Goal: Navigation & Orientation: Understand site structure

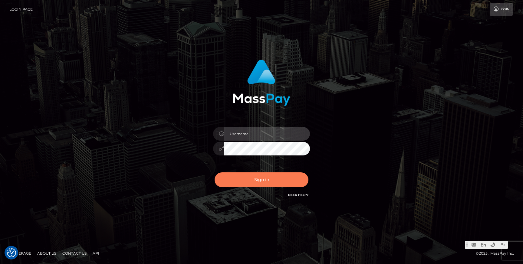
type input "Jonhill.barry"
click at [284, 176] on button "Sign in" at bounding box center [261, 179] width 94 height 15
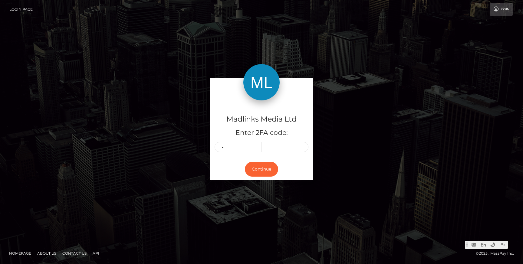
type input "4"
type input "3"
type input "7"
type input "2"
type input "9"
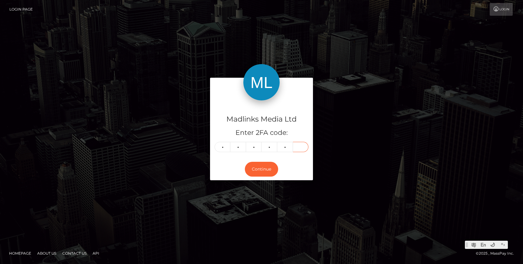
type input "0"
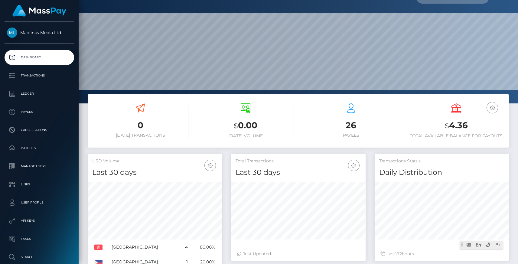
scroll to position [13, 0]
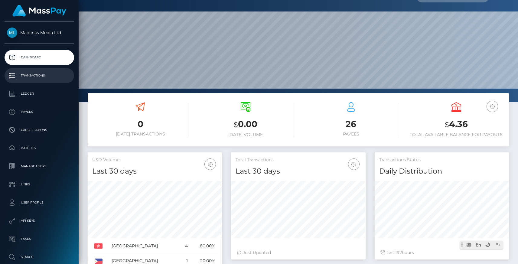
click at [35, 77] on p "Transactions" at bounding box center [39, 75] width 65 height 9
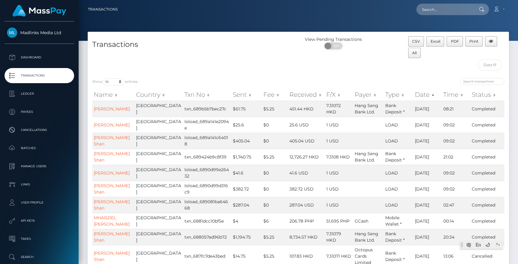
click at [310, 73] on div "View Pending Transactions ON OFF" at bounding box center [351, 54] width 105 height 37
click at [300, 67] on div "View Pending Transactions ON OFF" at bounding box center [351, 54] width 105 height 37
click at [179, 73] on div "Transactions" at bounding box center [193, 54] width 211 height 37
click at [178, 70] on div "Transactions" at bounding box center [193, 54] width 211 height 37
click at [181, 70] on div "Transactions" at bounding box center [193, 54] width 211 height 37
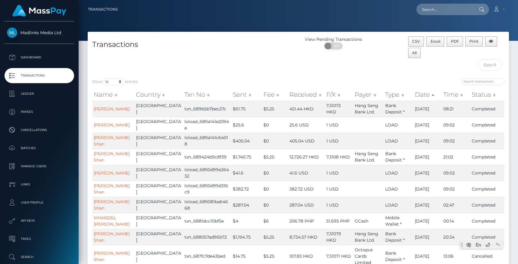
click at [181, 70] on div "Transactions" at bounding box center [193, 54] width 211 height 37
click at [31, 115] on p "Payees" at bounding box center [39, 111] width 65 height 9
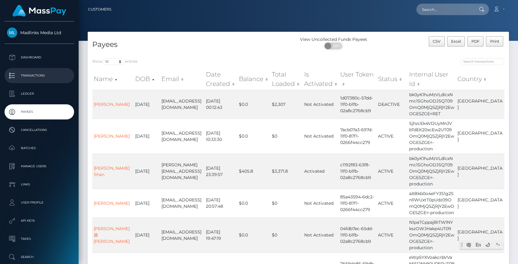
click at [29, 80] on p "Transactions" at bounding box center [39, 75] width 65 height 9
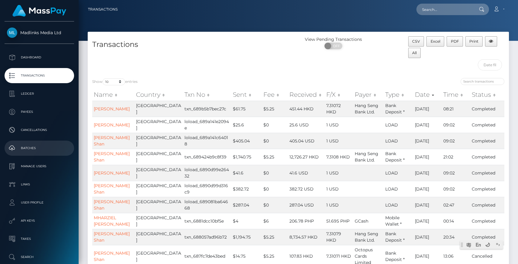
click at [28, 147] on p "Batches" at bounding box center [39, 148] width 65 height 9
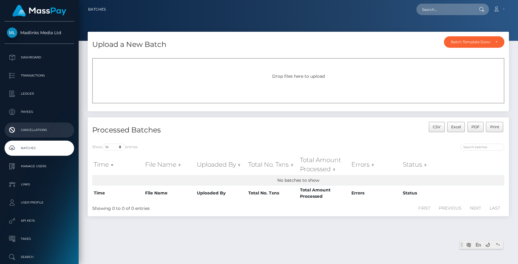
click at [26, 130] on p "Cancellations" at bounding box center [39, 130] width 65 height 9
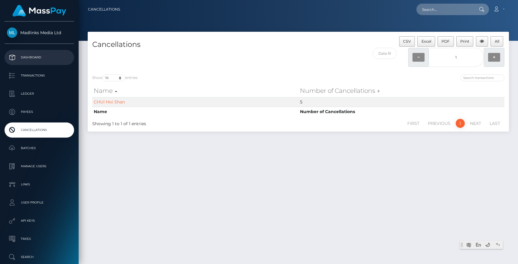
click at [31, 56] on p "Dashboard" at bounding box center [39, 57] width 65 height 9
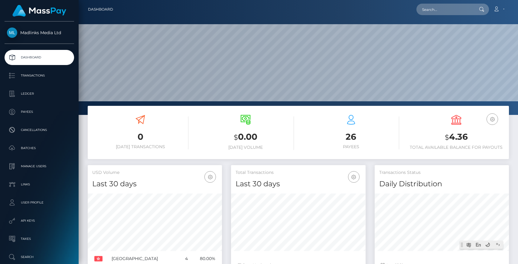
scroll to position [107, 134]
click at [29, 91] on p "Ledger" at bounding box center [39, 93] width 65 height 9
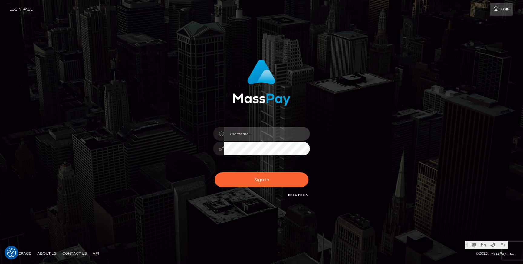
type input "Jonhill.[PERSON_NAME]"
click at [170, 33] on div "Jonhill.[PERSON_NAME]" at bounding box center [261, 132] width 523 height 245
